Goal: Transaction & Acquisition: Purchase product/service

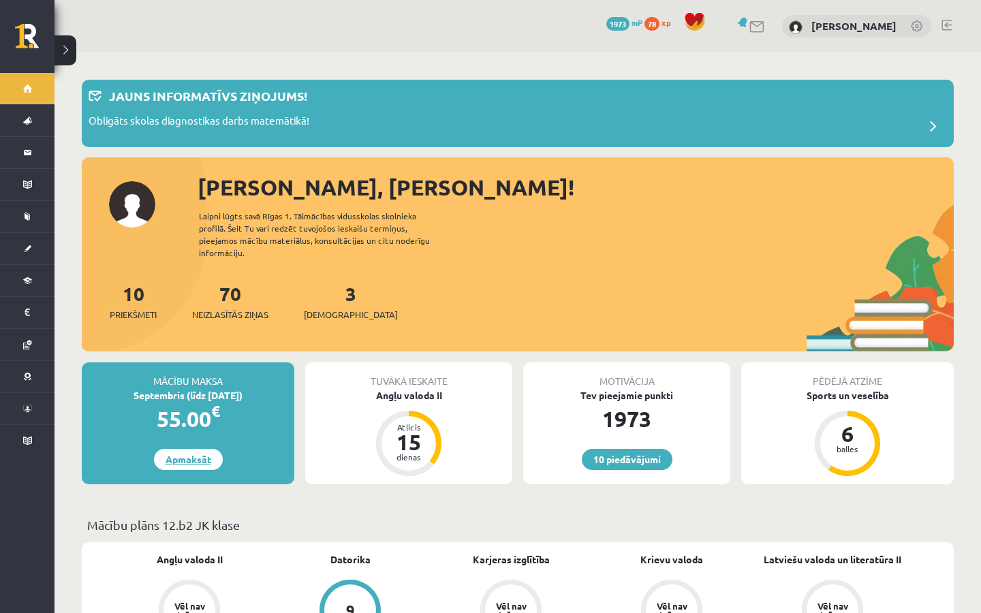
click at [205, 449] on link "Apmaksāt" at bounding box center [188, 459] width 69 height 21
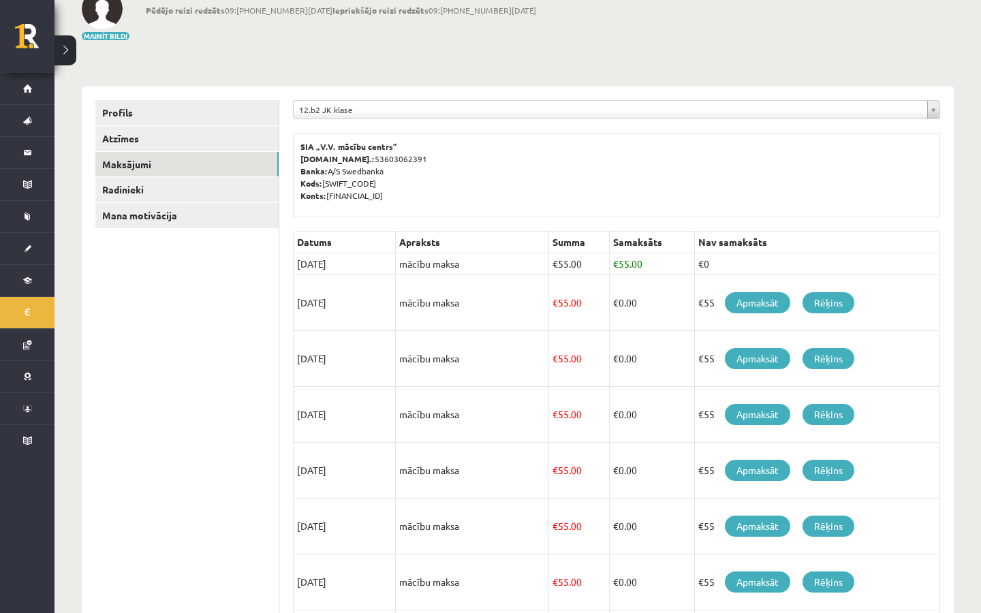
scroll to position [92, 0]
click at [778, 298] on link "Apmaksāt" at bounding box center [757, 302] width 65 height 21
